Goal: Task Accomplishment & Management: Manage account settings

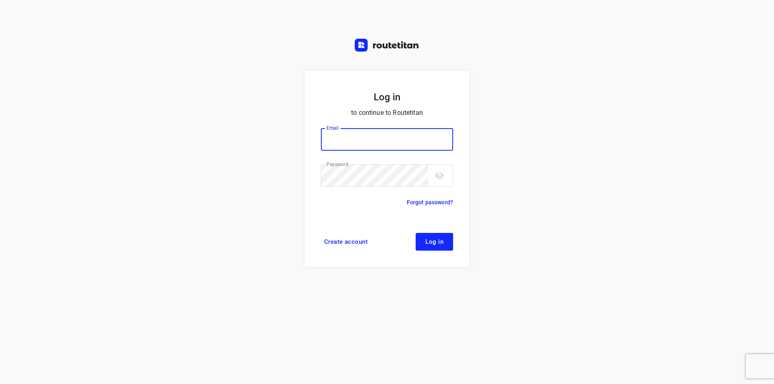
type input "[EMAIL_ADDRESS][DOMAIN_NAME]"
click at [430, 236] on button "Log in" at bounding box center [434, 242] width 37 height 18
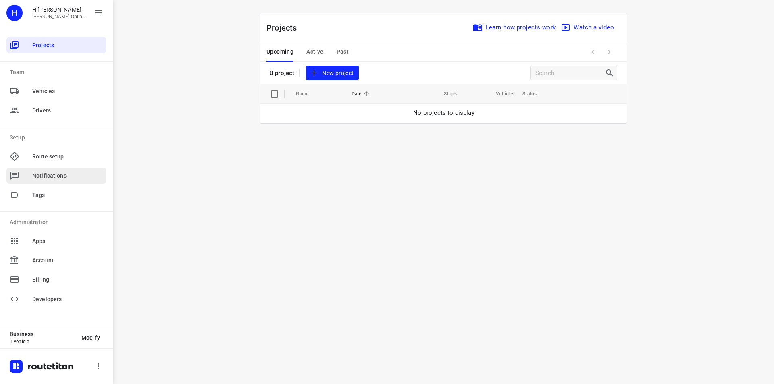
click at [77, 176] on span "Notifications" at bounding box center [67, 176] width 71 height 8
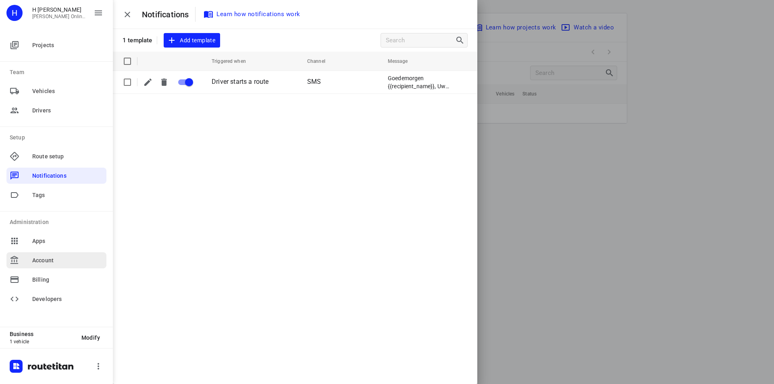
click at [73, 263] on span "Account" at bounding box center [67, 260] width 71 height 8
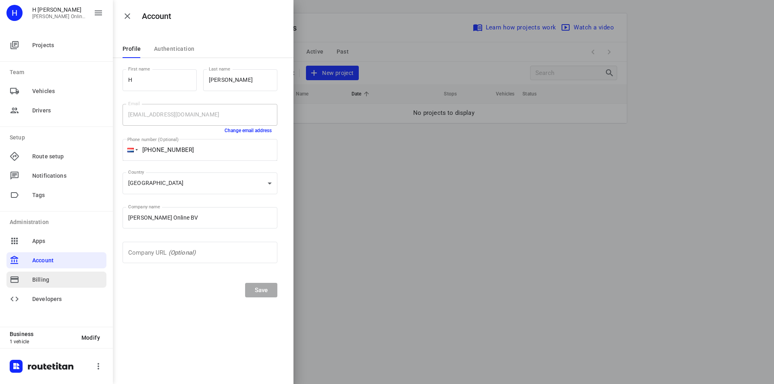
click at [71, 276] on span "Billing" at bounding box center [67, 280] width 71 height 8
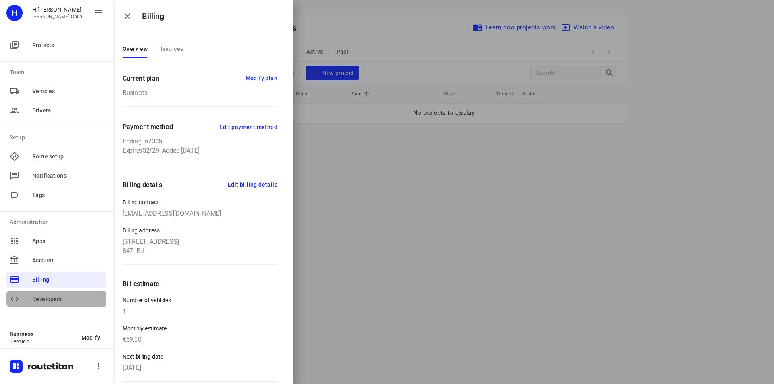
click at [55, 301] on span "Developers" at bounding box center [67, 299] width 71 height 8
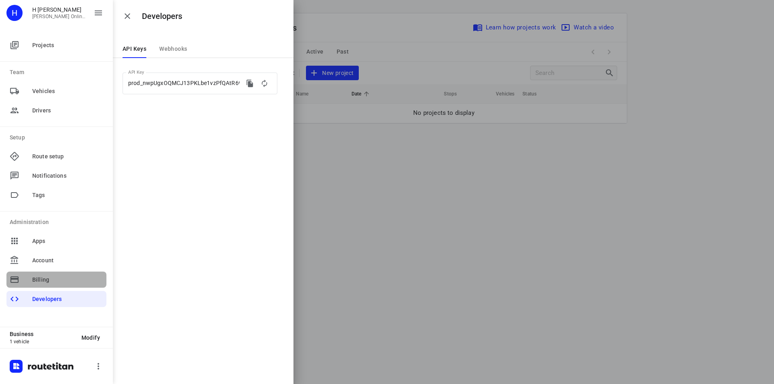
click at [60, 287] on div "Billing" at bounding box center [56, 280] width 100 height 16
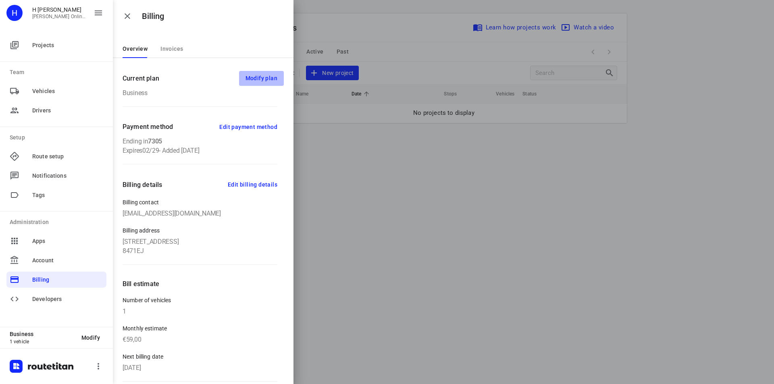
click at [259, 79] on span "Modify plan" at bounding box center [261, 78] width 32 height 10
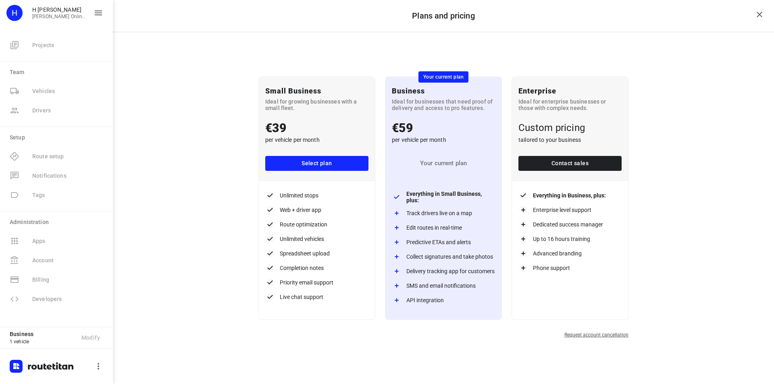
click at [592, 333] on link "Request account cancellation" at bounding box center [596, 335] width 64 height 6
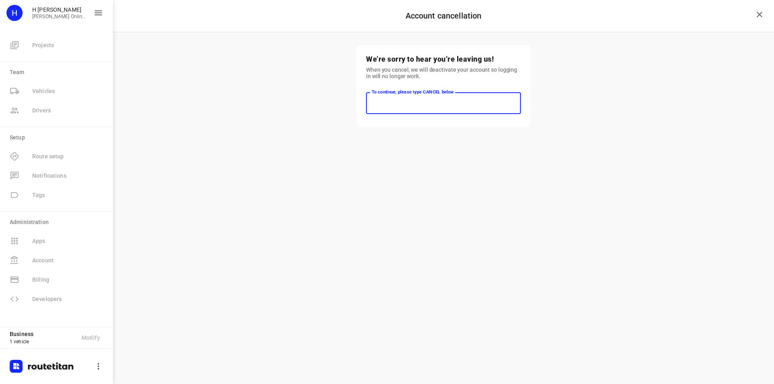
click at [422, 104] on input "text" at bounding box center [443, 103] width 155 height 22
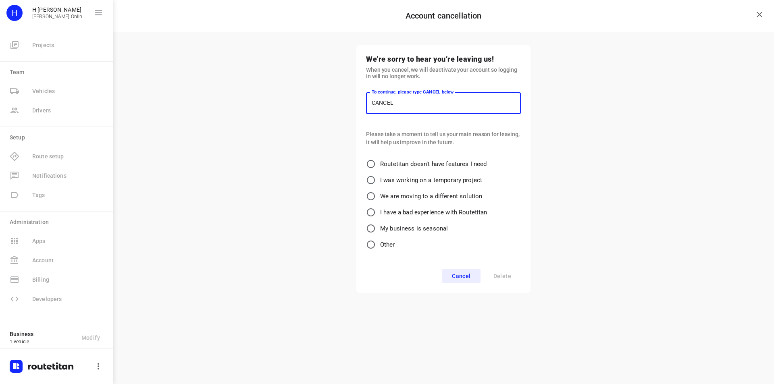
type input "CANCEL"
click at [409, 166] on span "Routetitan doesn’t have features I need" at bounding box center [433, 164] width 107 height 9
click at [379, 166] on input "Routetitan doesn’t have features I need" at bounding box center [371, 164] width 16 height 16
radio input "true"
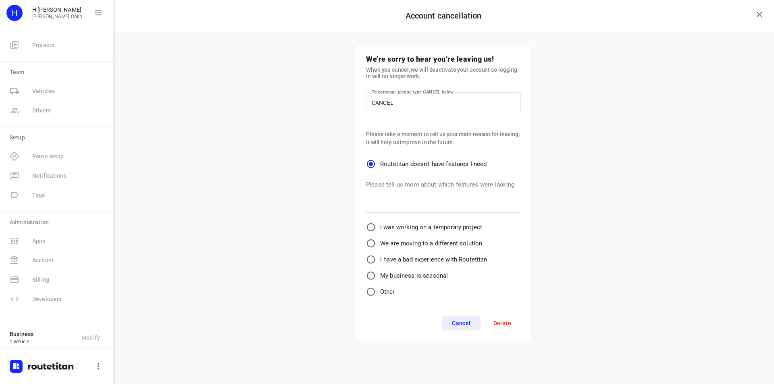
click at [456, 229] on span "I was working on a temporary project" at bounding box center [431, 227] width 102 height 9
click at [379, 229] on input "I was working on a temporary project" at bounding box center [371, 227] width 16 height 16
radio input "true"
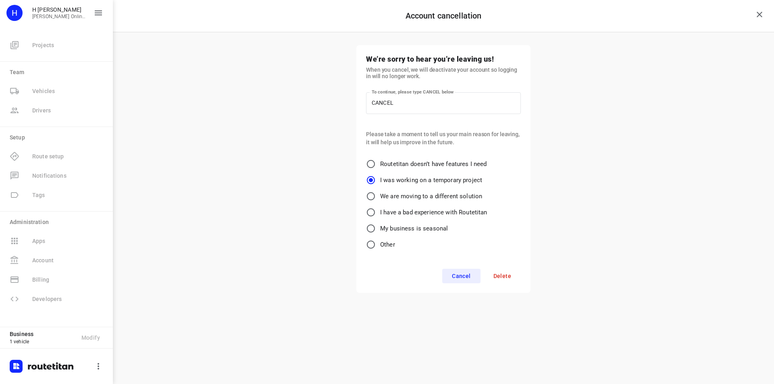
click at [383, 248] on span "Other" at bounding box center [387, 244] width 15 height 9
click at [379, 248] on input "Other" at bounding box center [371, 245] width 16 height 16
radio input "true"
click at [508, 325] on span "Delete" at bounding box center [502, 323] width 18 height 6
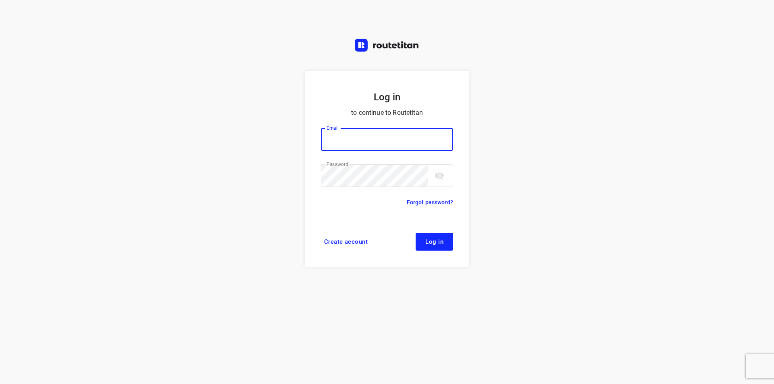
type input "[EMAIL_ADDRESS][DOMAIN_NAME]"
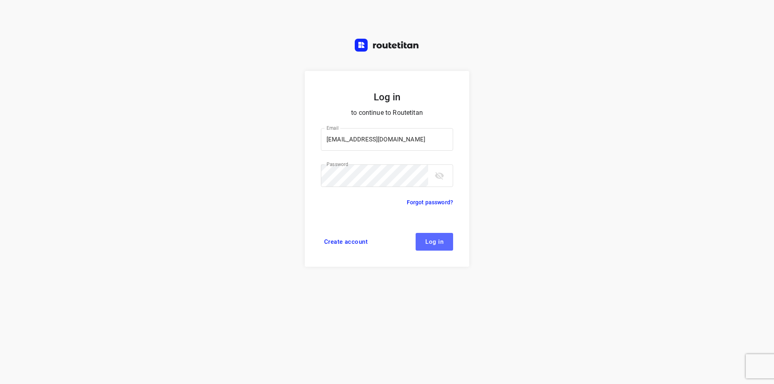
click at [428, 244] on span "Log in" at bounding box center [434, 242] width 18 height 6
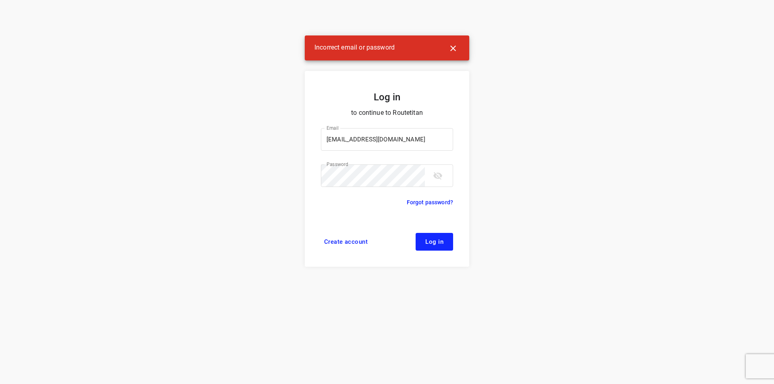
click at [451, 46] on icon "button" at bounding box center [453, 49] width 6 height 6
